Goal: Task Accomplishment & Management: Manage account settings

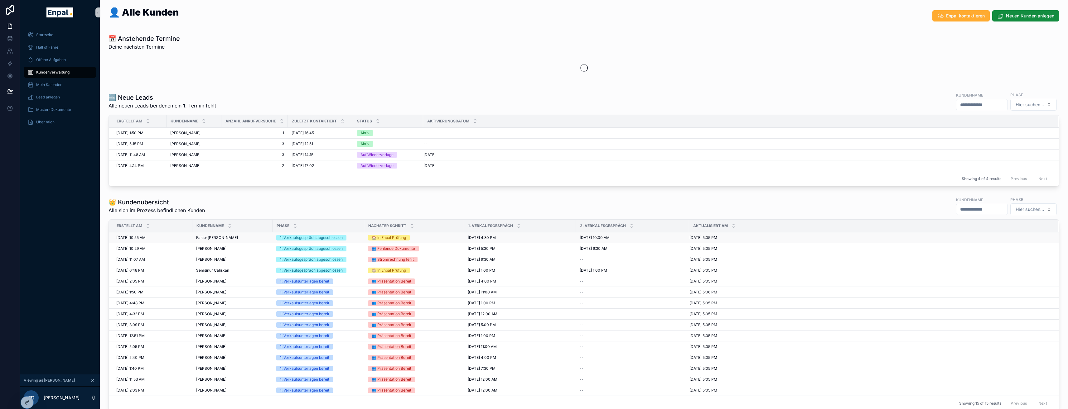
click at [215, 236] on span "Falco-[PERSON_NAME]" at bounding box center [217, 237] width 42 height 5
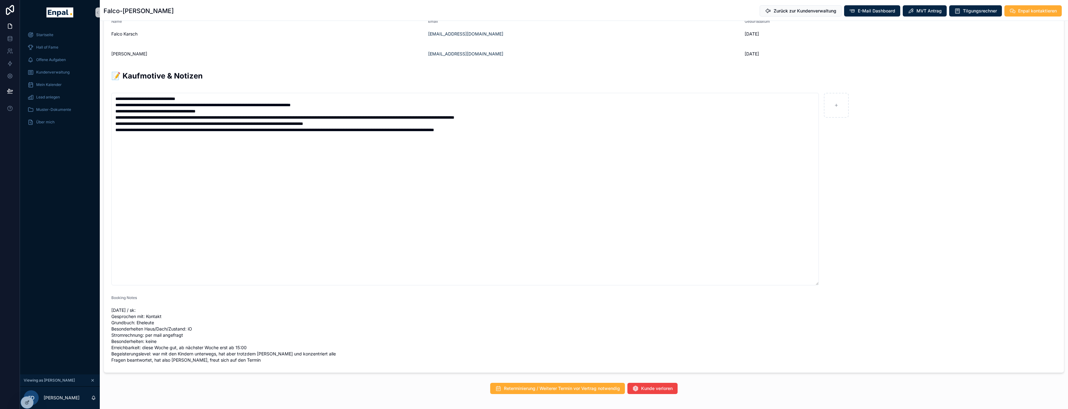
scroll to position [398, 0]
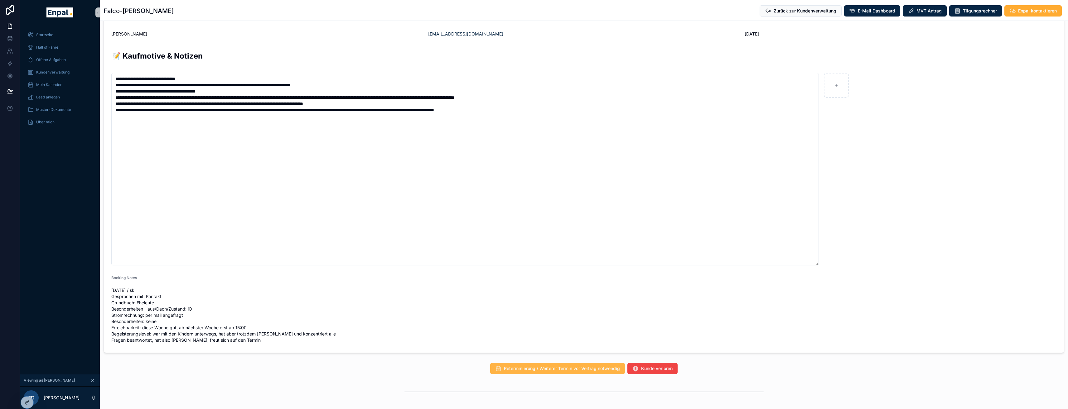
click at [553, 366] on span "Reterminierung / Weiterer Termin vor Vertrag notwendig" at bounding box center [562, 369] width 116 height 6
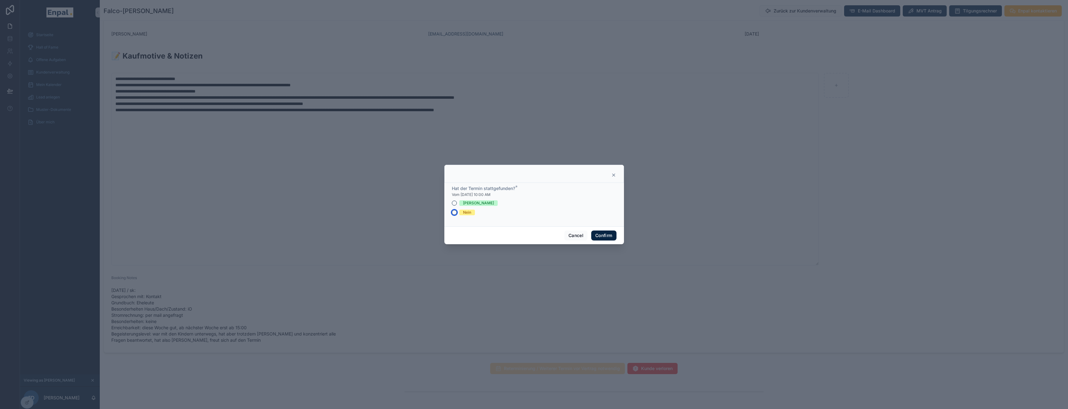
click at [452, 213] on button "Nein" at bounding box center [454, 212] width 5 height 5
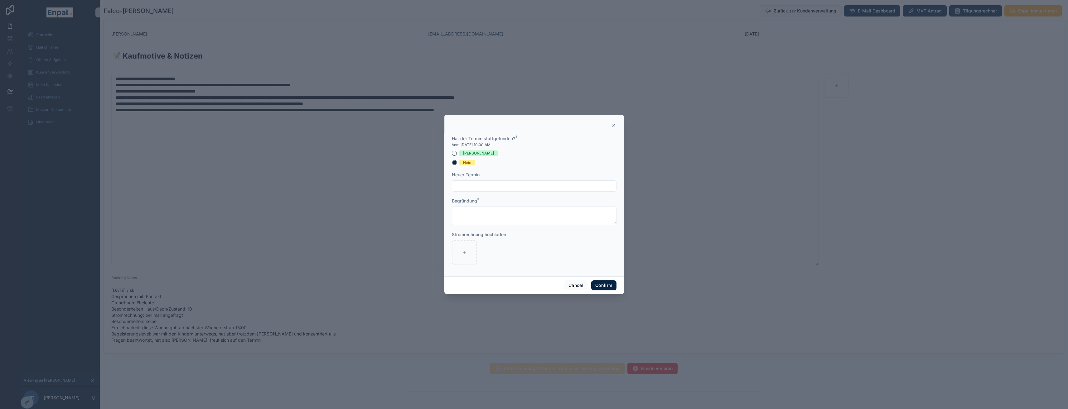
click at [611, 126] on icon at bounding box center [613, 125] width 5 height 5
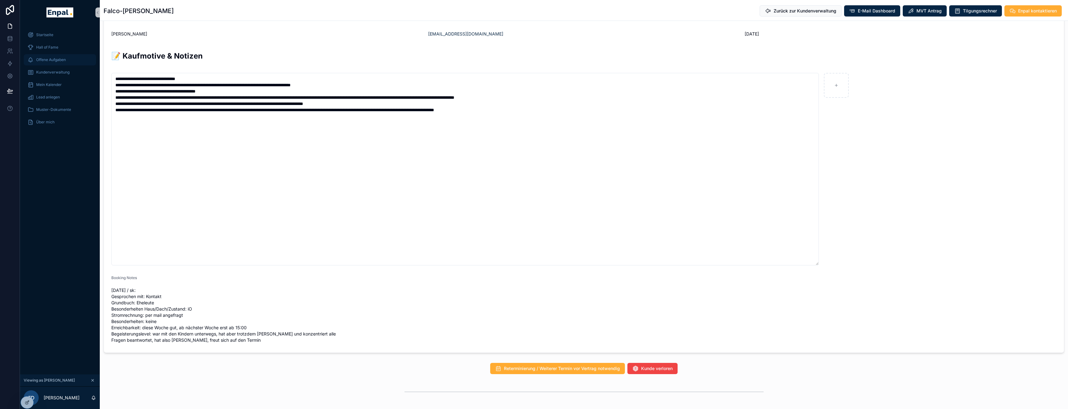
type textarea "**********"
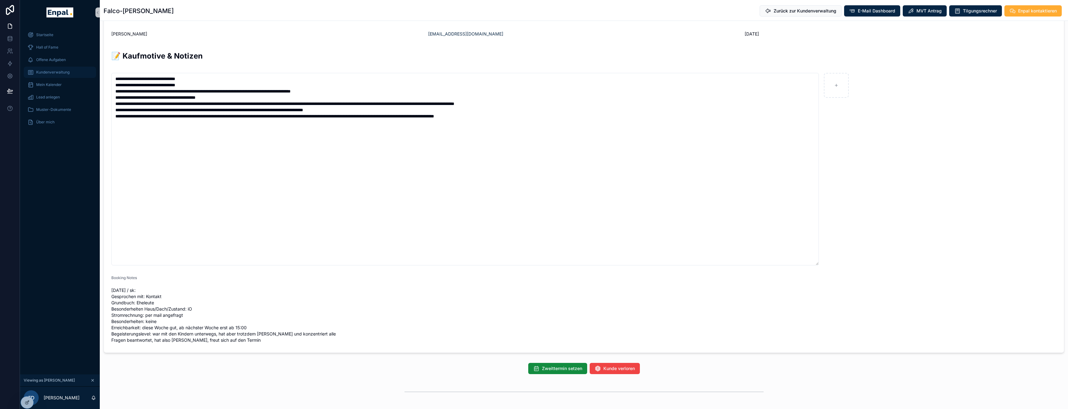
click at [59, 72] on span "Kundenverwaltung" at bounding box center [52, 72] width 33 height 5
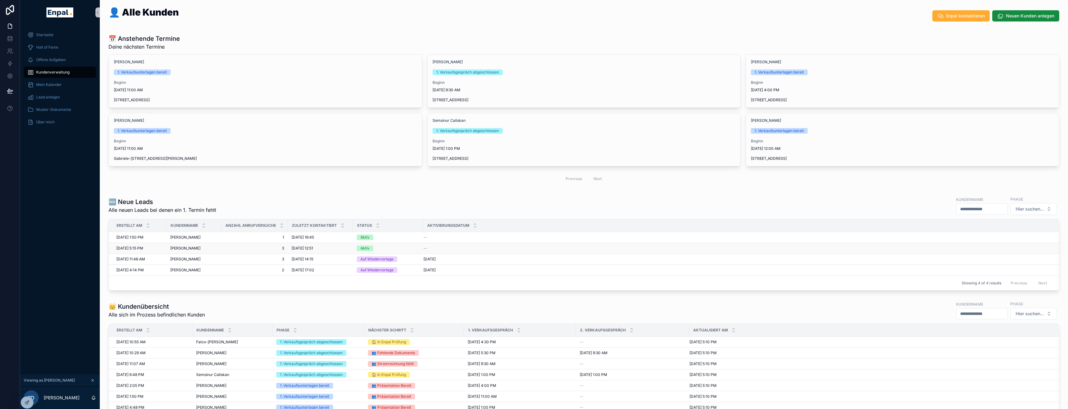
click at [194, 247] on span "[PERSON_NAME]" at bounding box center [185, 248] width 30 height 5
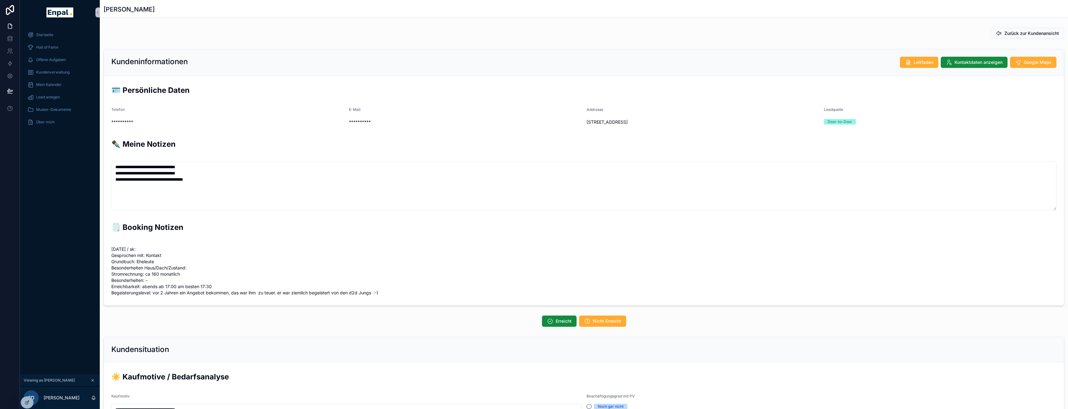
scroll to position [129, 0]
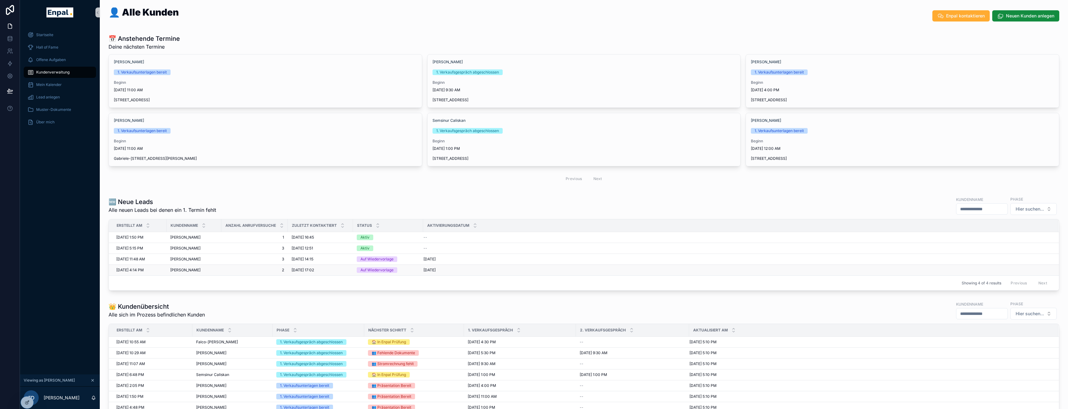
click at [189, 272] on span "[PERSON_NAME]" at bounding box center [185, 270] width 30 height 5
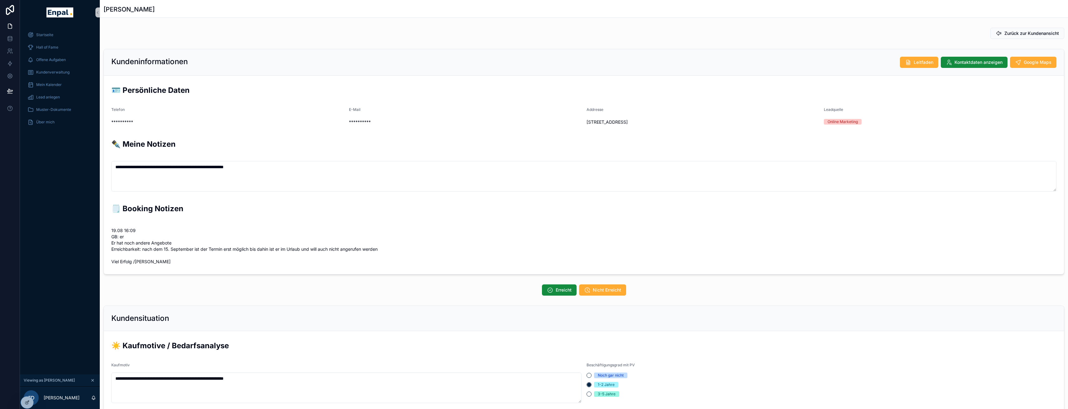
scroll to position [129, 0]
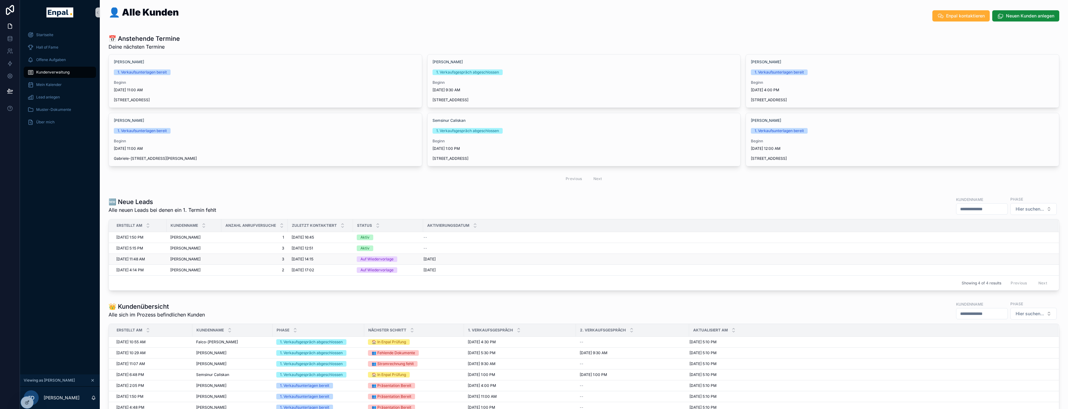
click at [179, 258] on span "[PERSON_NAME]" at bounding box center [185, 259] width 30 height 5
